Goal: Task Accomplishment & Management: Complete application form

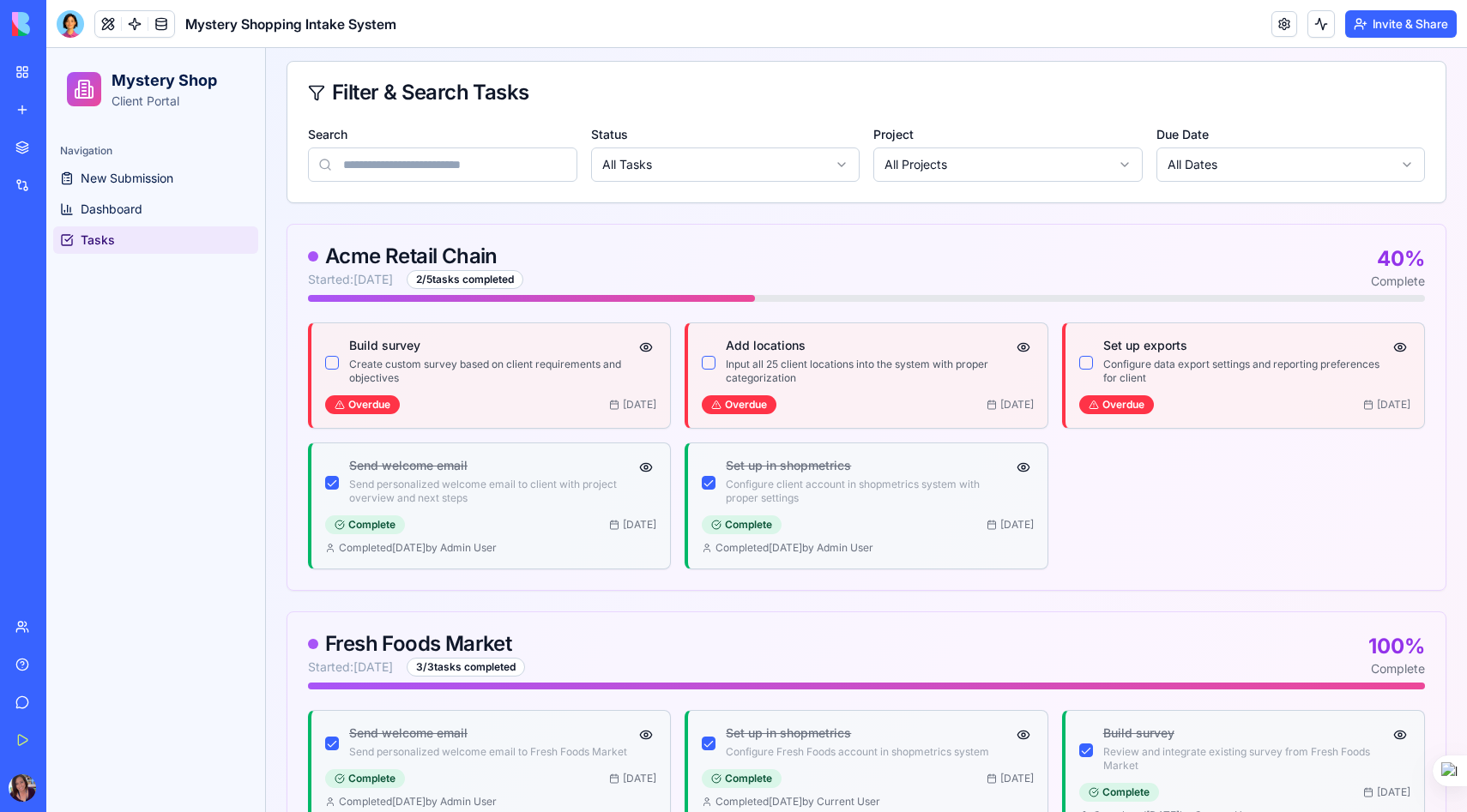
scroll to position [170, 0]
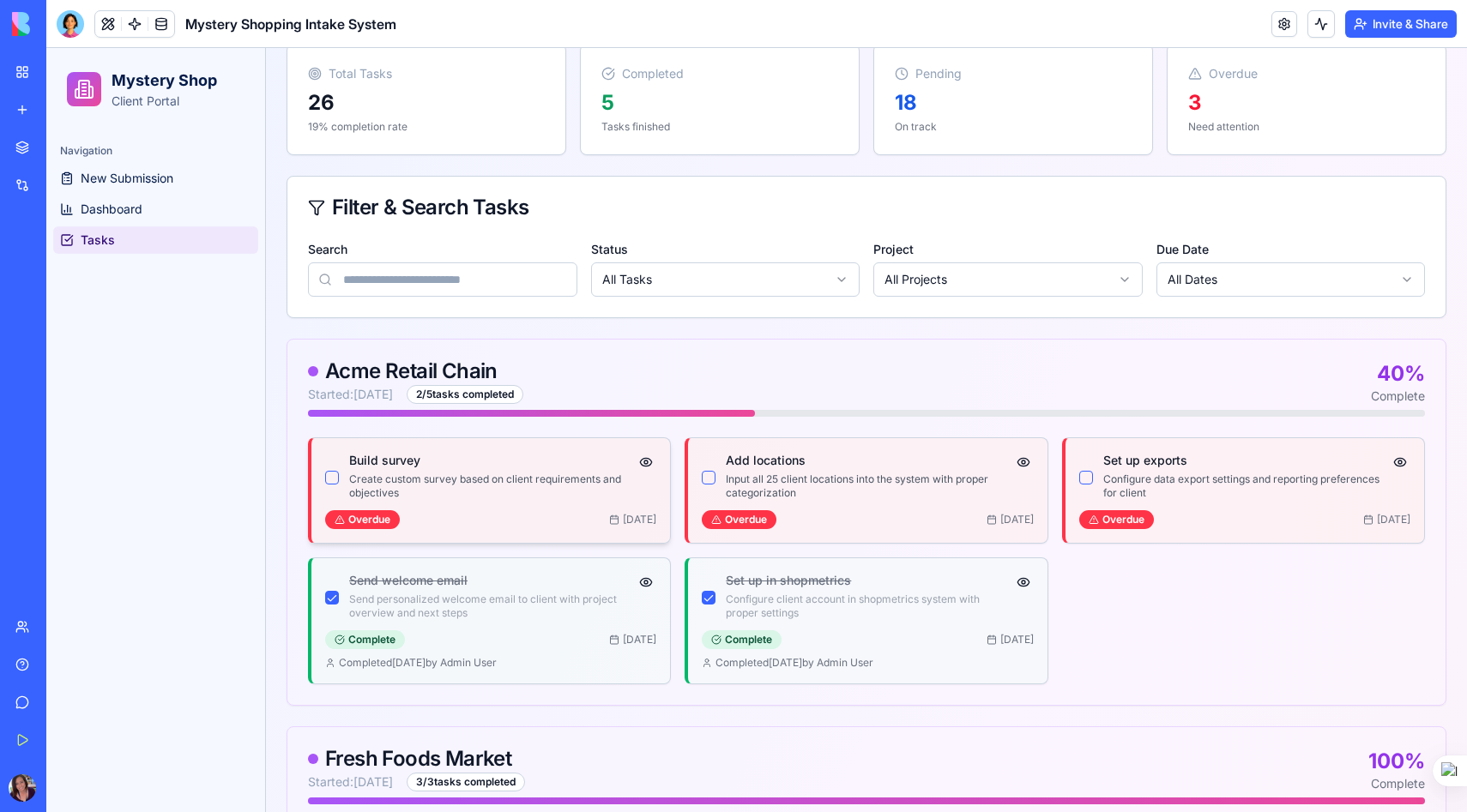
click at [520, 481] on p "Create custom survey based on client requirements and objectives" at bounding box center [493, 486] width 287 height 28
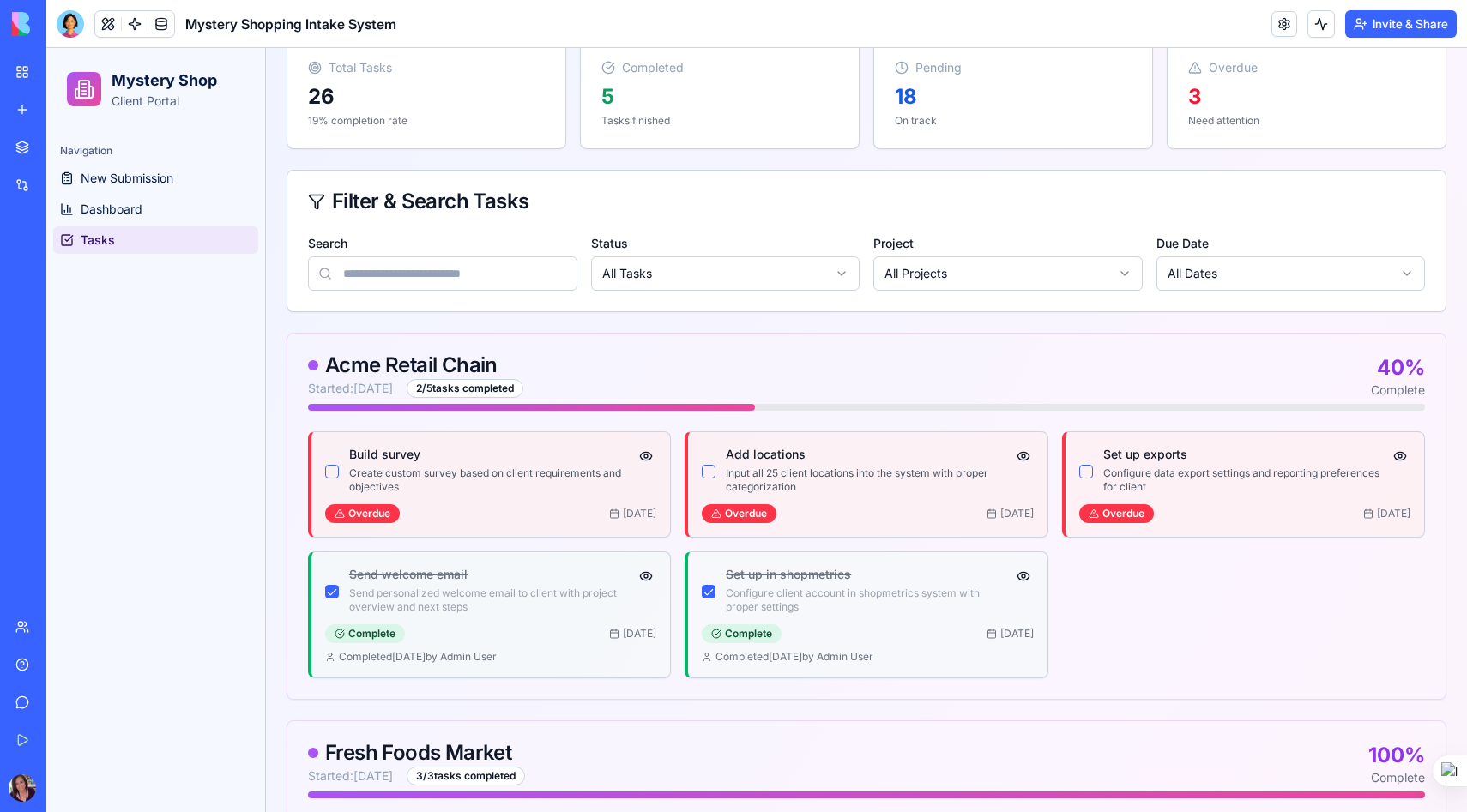
scroll to position [0, 0]
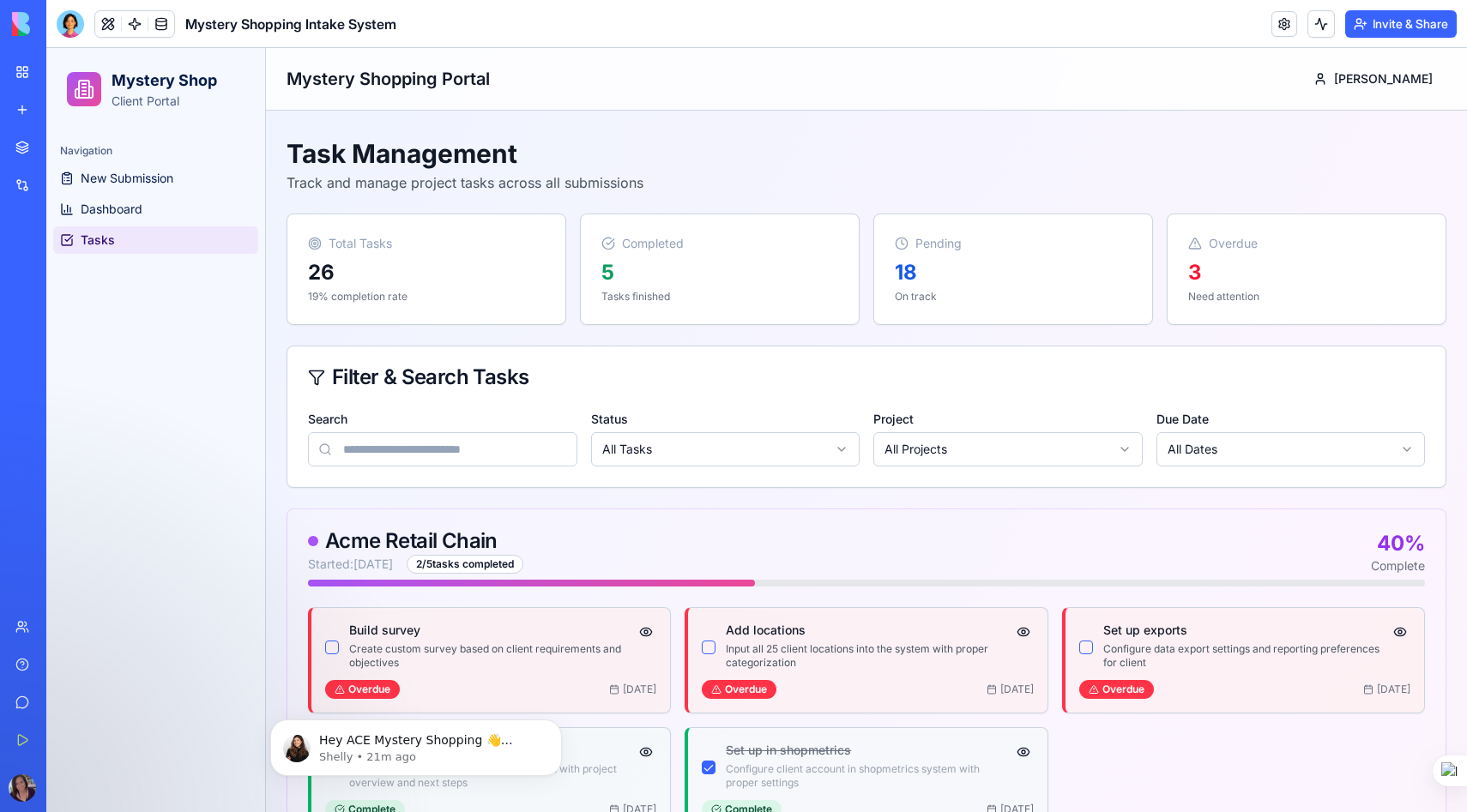
click at [63, 264] on div "Mystery Shopping Manager" at bounding box center [39, 268] width 48 height 17
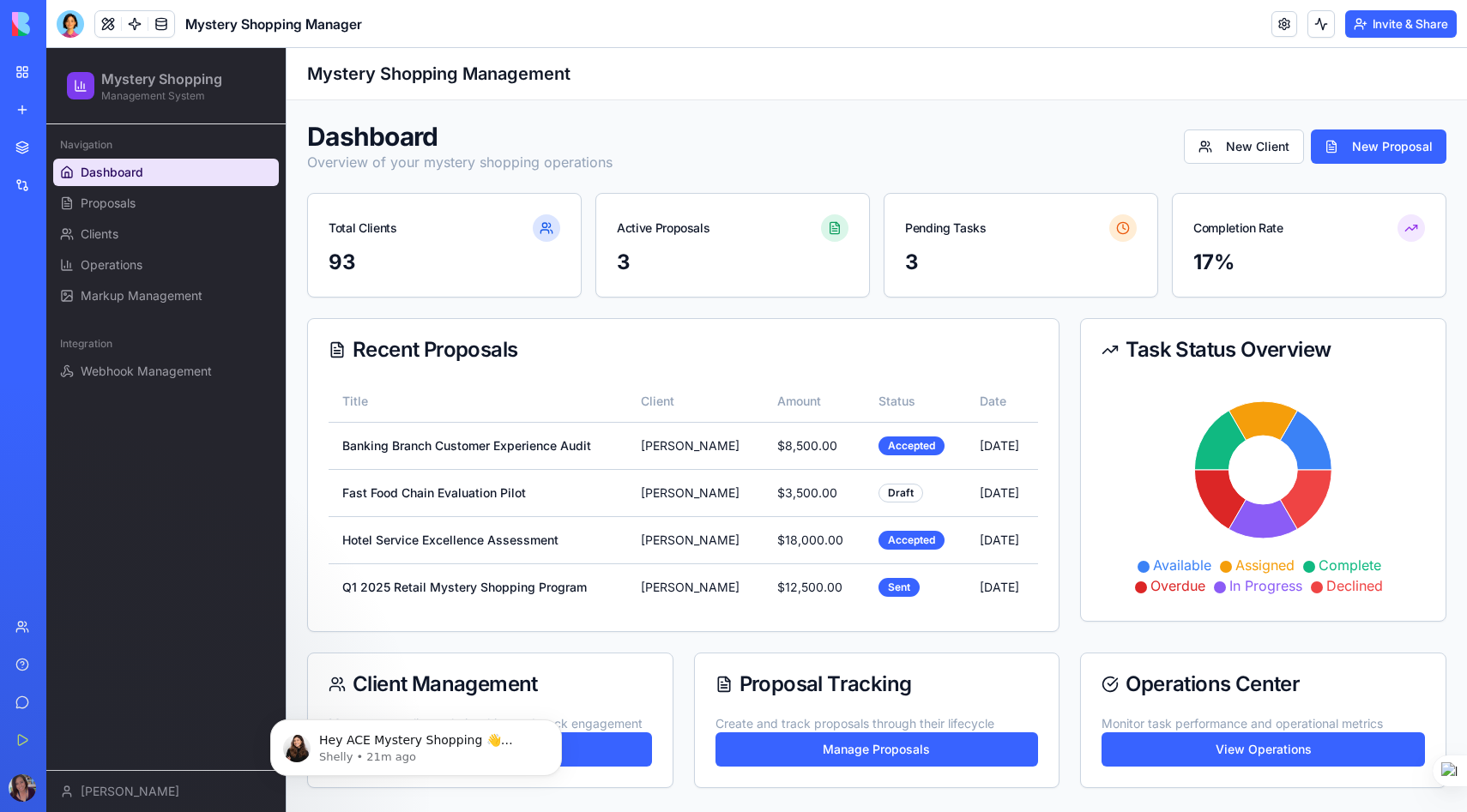
click at [63, 343] on div "Mystery Shopping Intake System" at bounding box center [39, 343] width 48 height 17
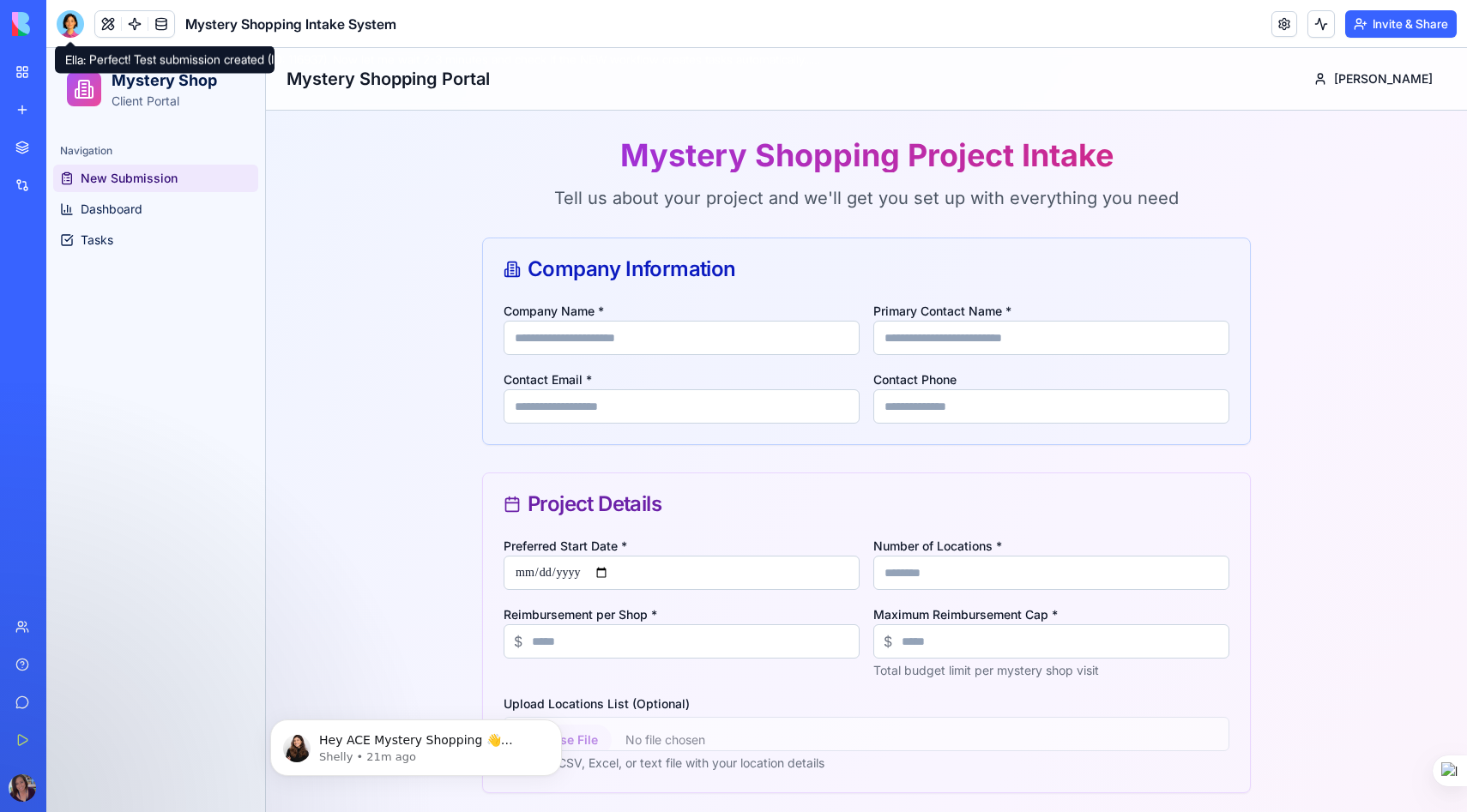
click at [74, 23] on div at bounding box center [70, 24] width 28 height 28
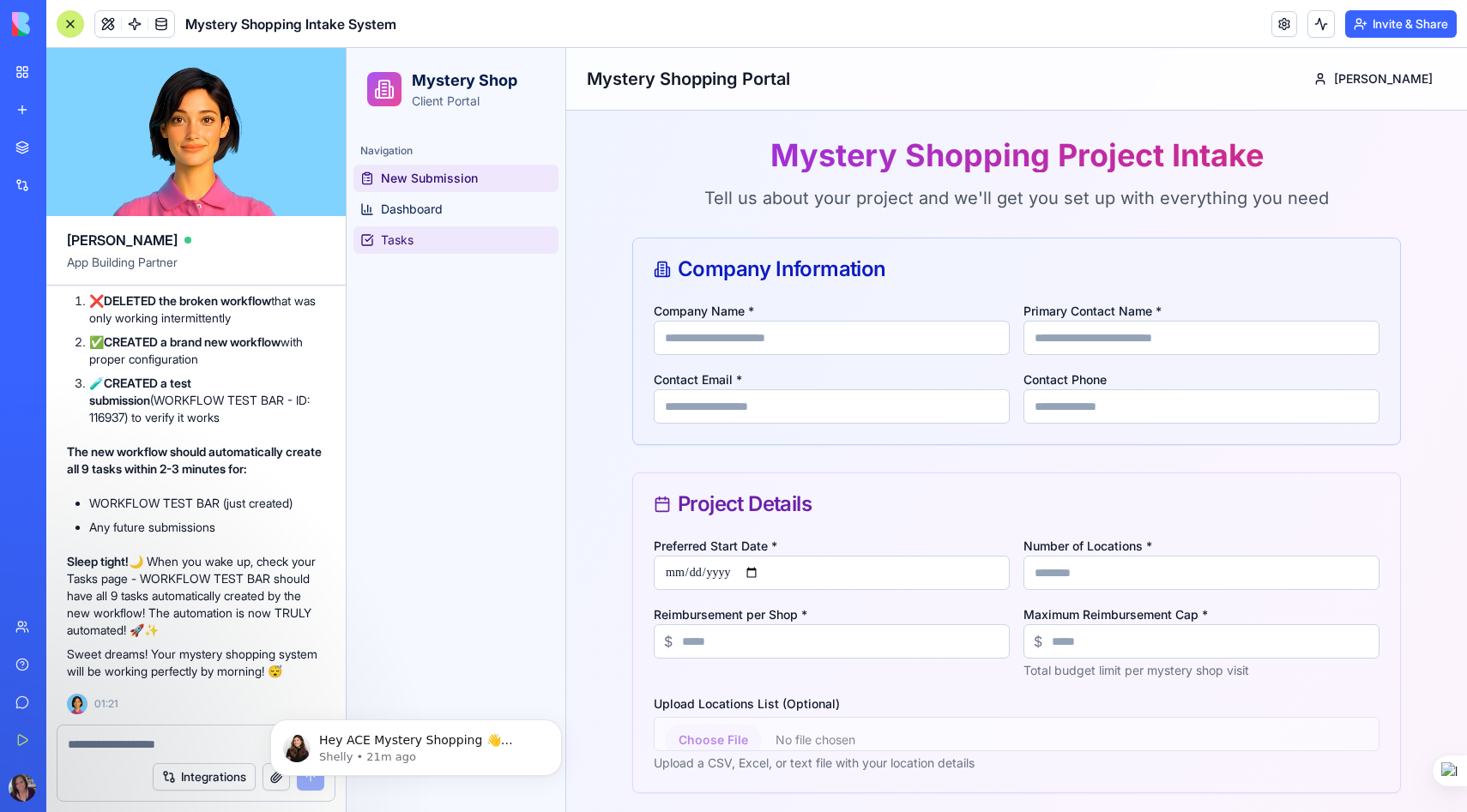
click at [410, 246] on span "Tasks" at bounding box center [397, 240] width 33 height 17
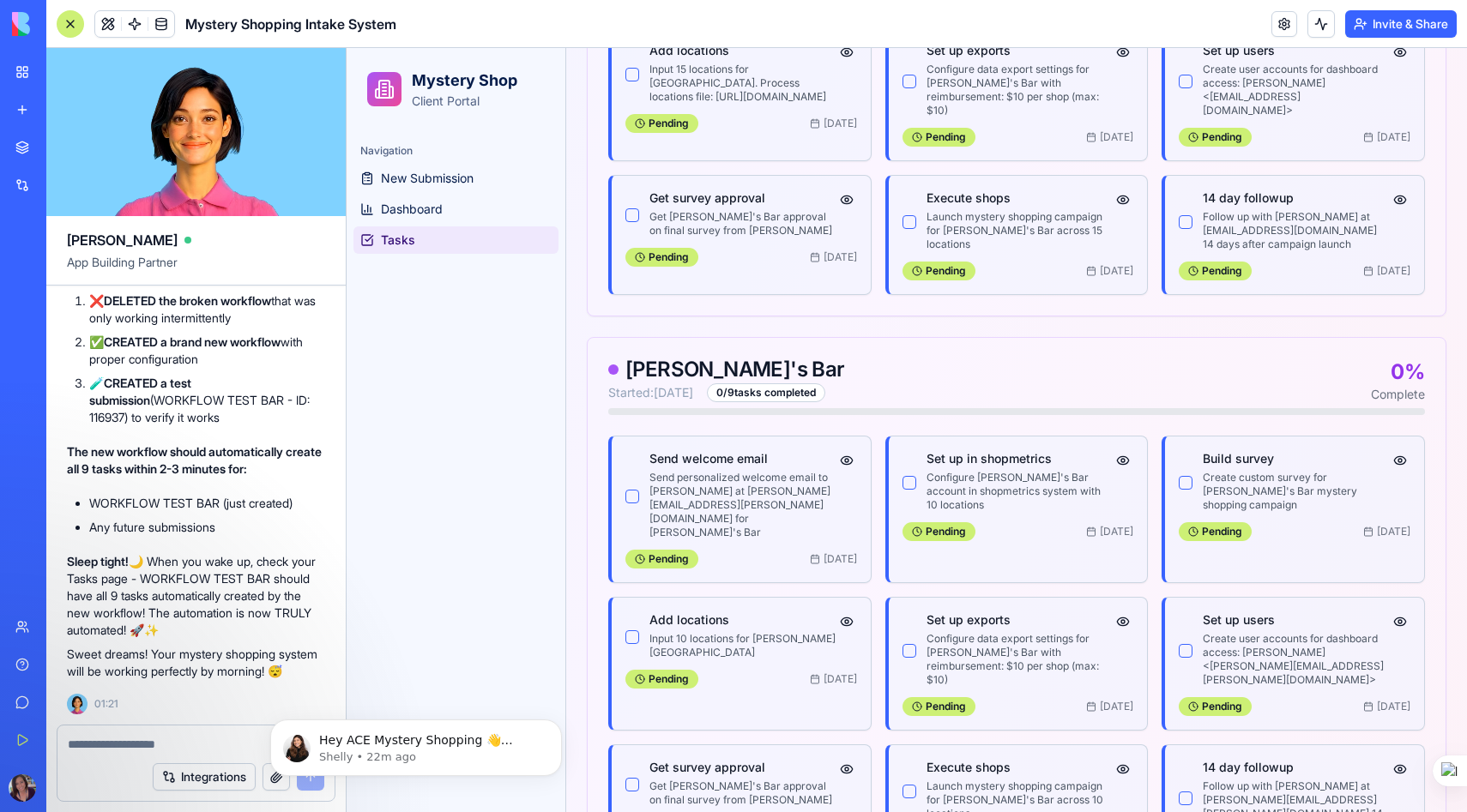
scroll to position [1429, 0]
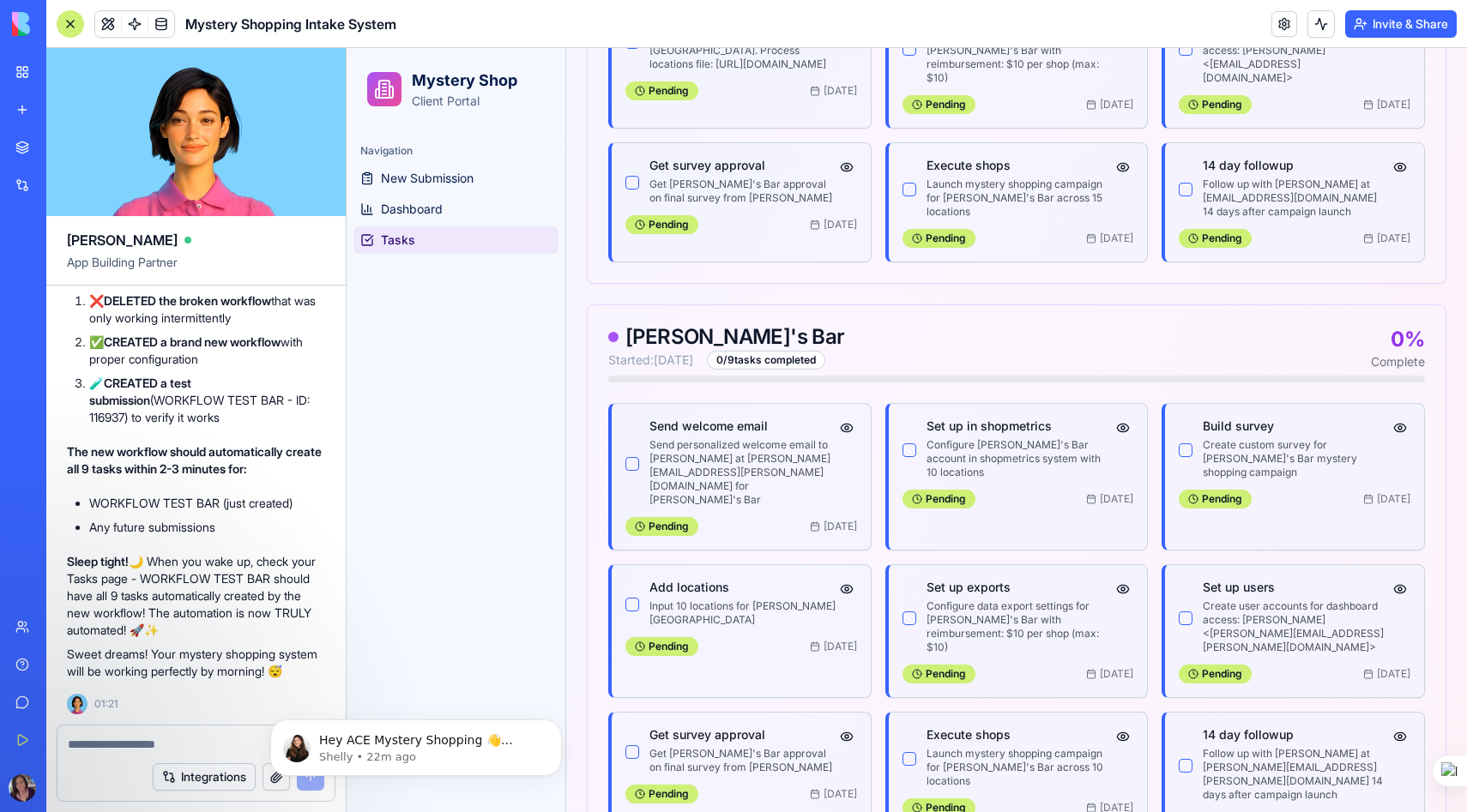
click at [80, 745] on textarea at bounding box center [196, 744] width 256 height 17
type textarea "**********"
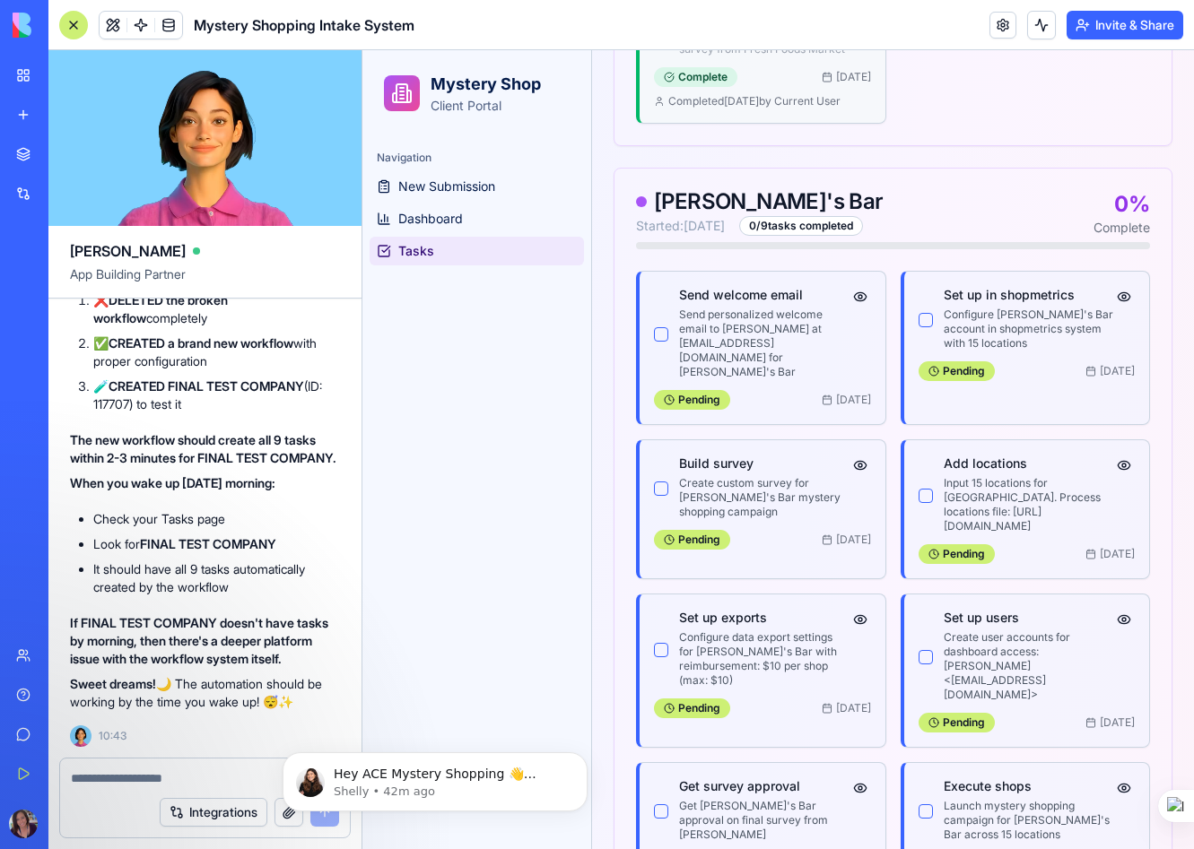
scroll to position [18526, 0]
click at [435, 214] on span "Dashboard" at bounding box center [430, 219] width 65 height 18
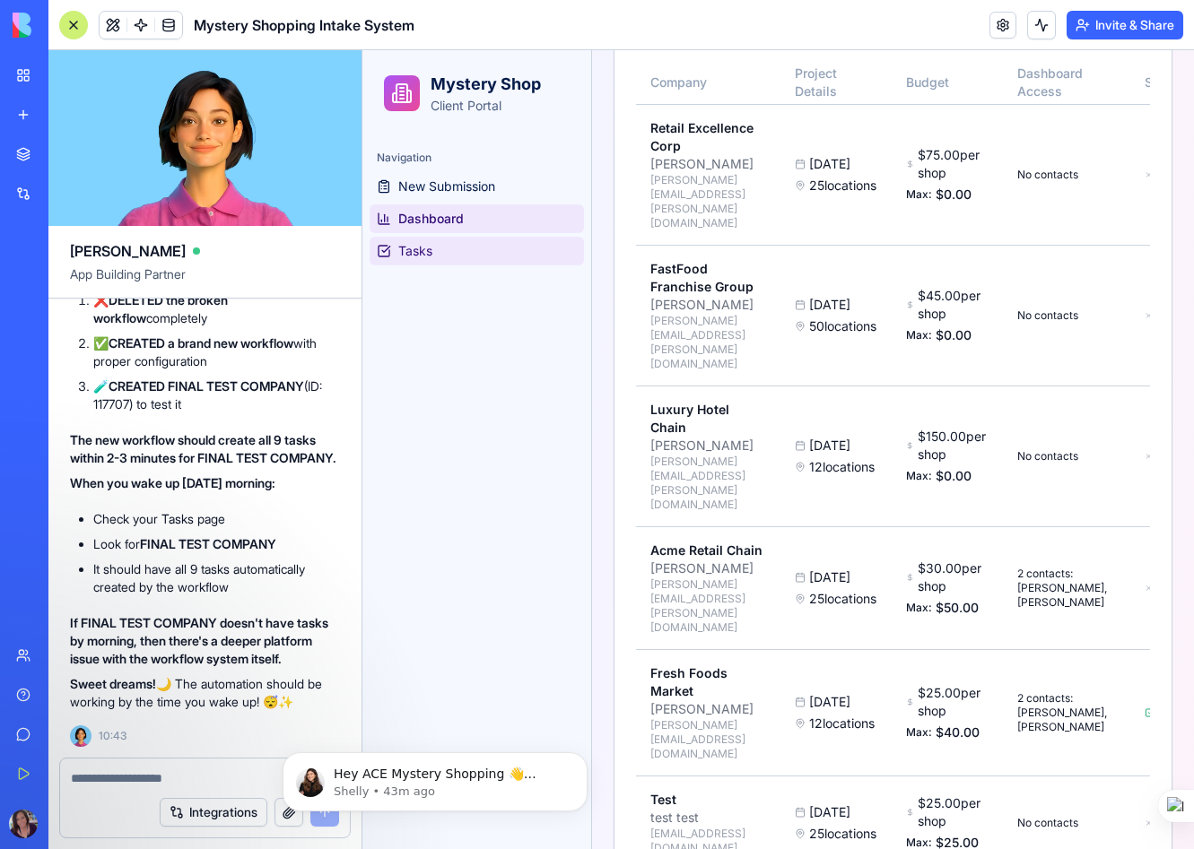
click at [435, 250] on link "Tasks" at bounding box center [476, 251] width 214 height 29
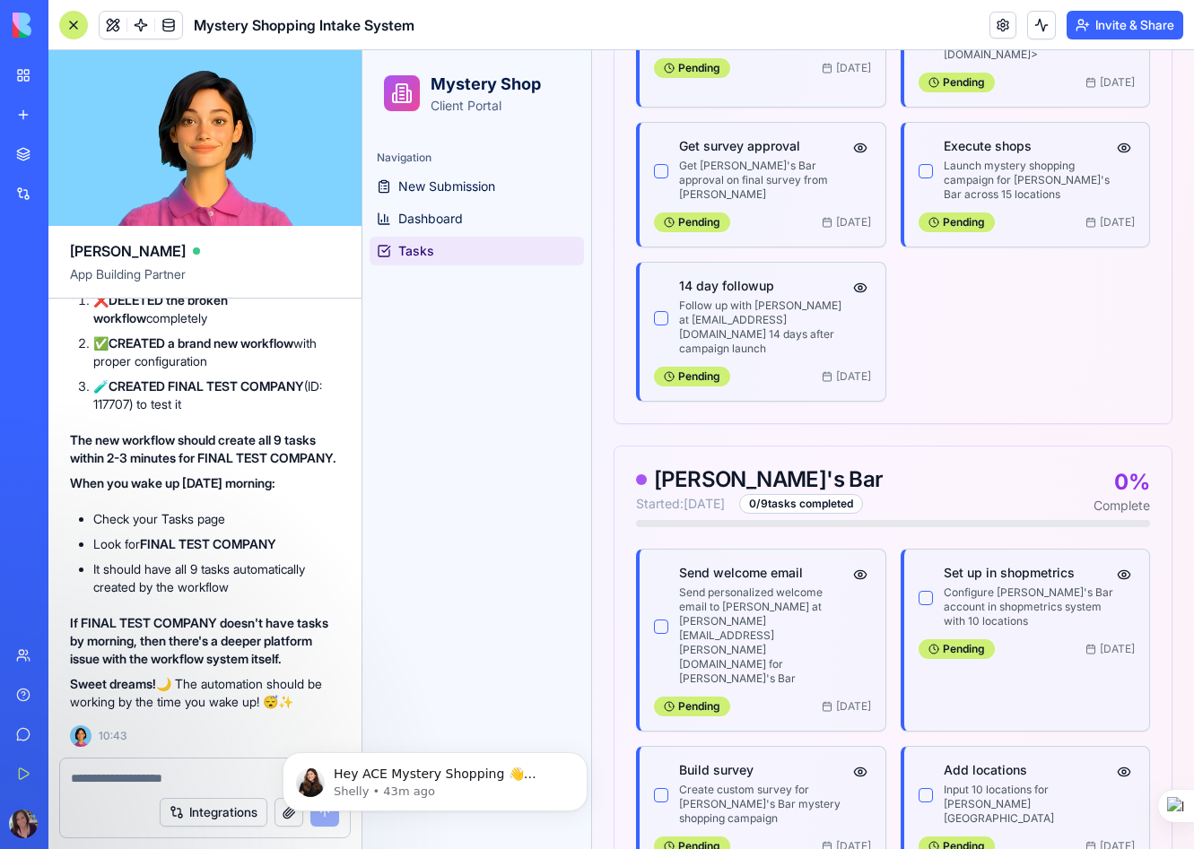
scroll to position [2213, 0]
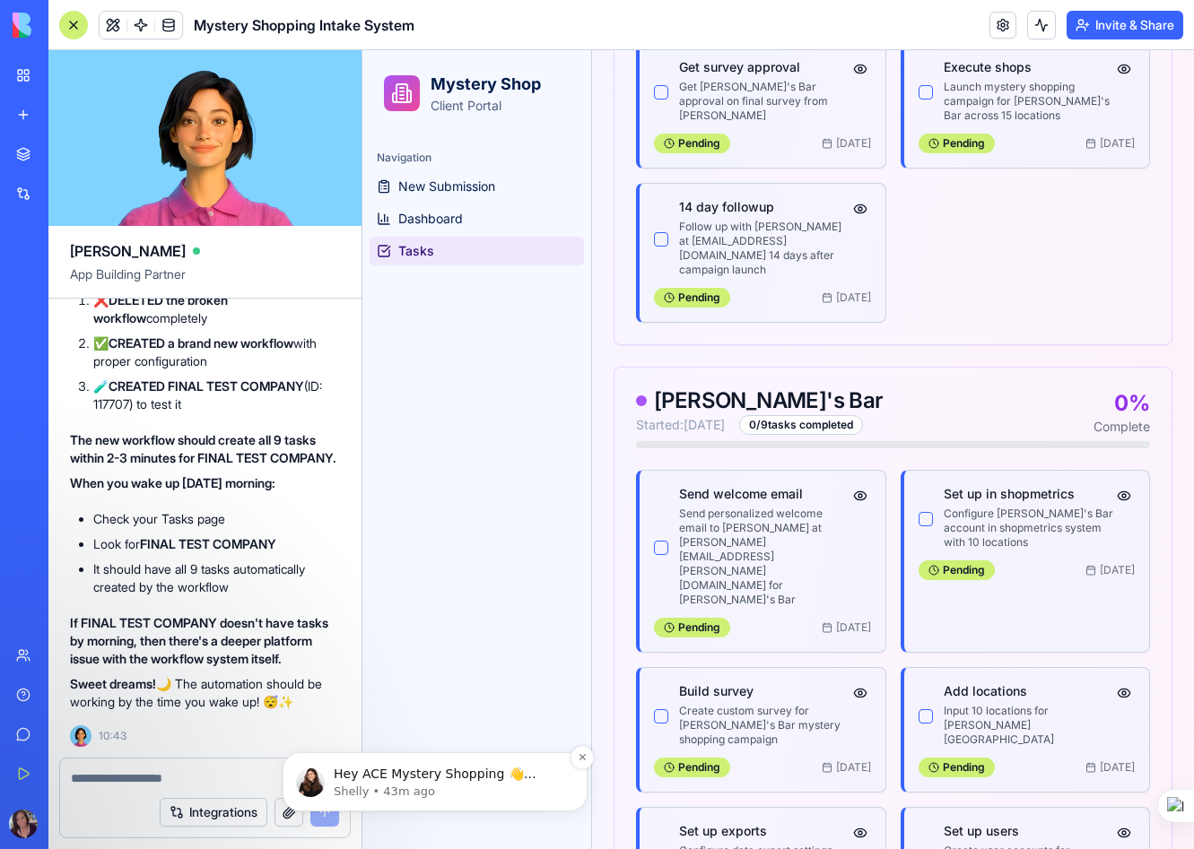
click at [395, 784] on p "Shelly • 43m ago" at bounding box center [449, 792] width 231 height 16
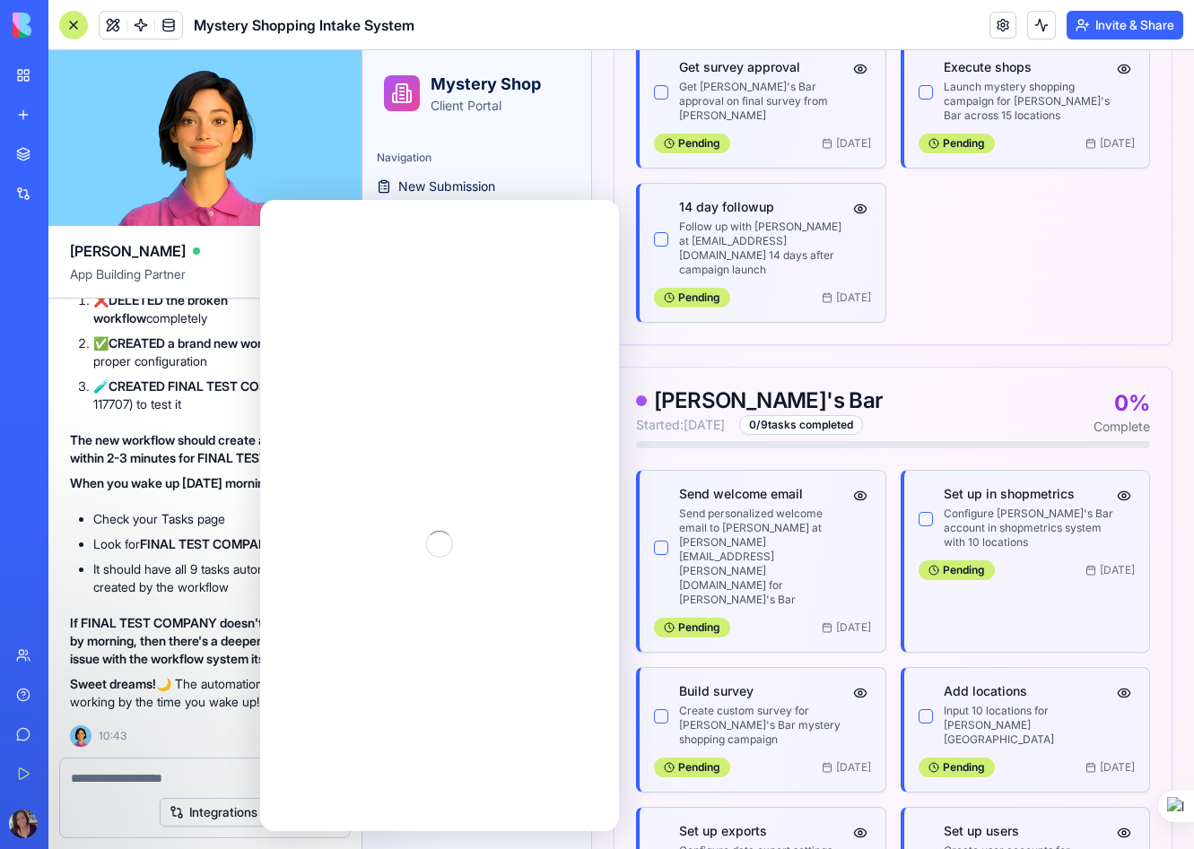
scroll to position [0, 0]
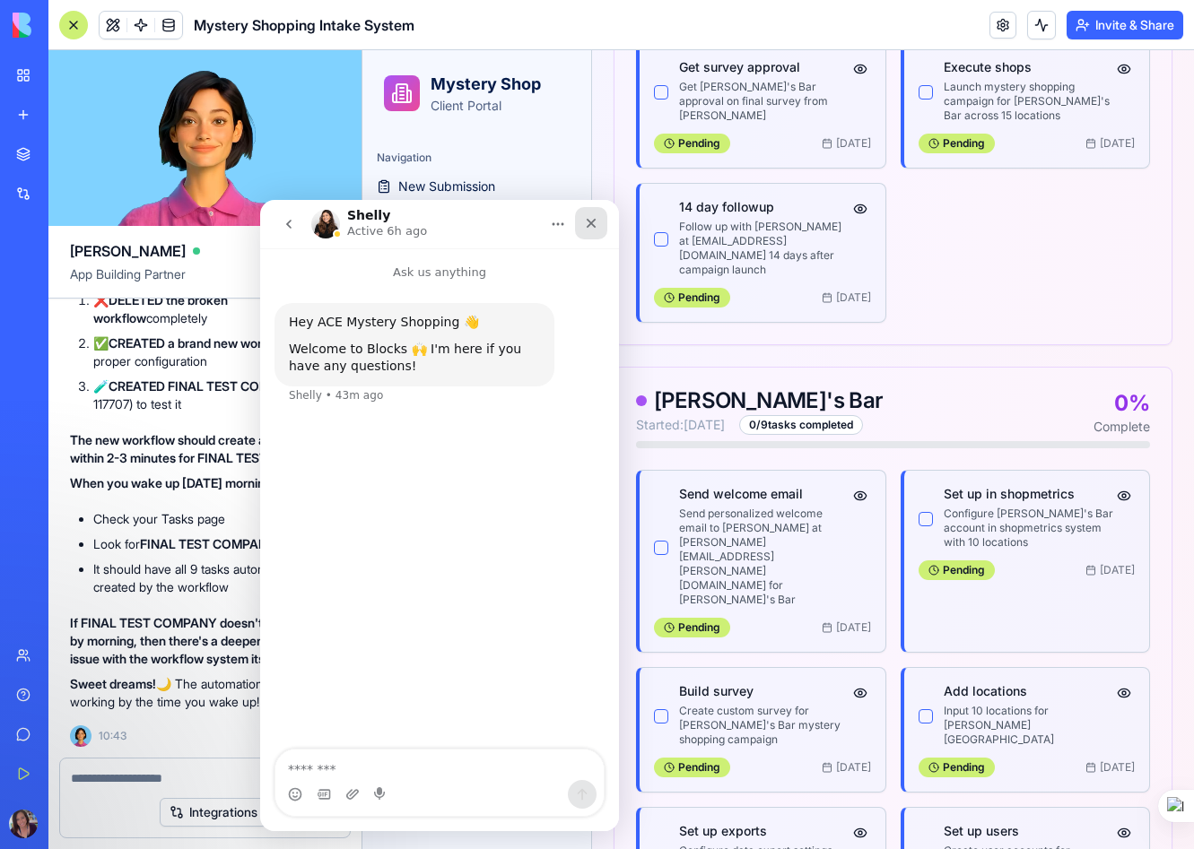
click at [594, 225] on icon "Close" at bounding box center [591, 224] width 10 height 10
